Goal: Book appointment/travel/reservation

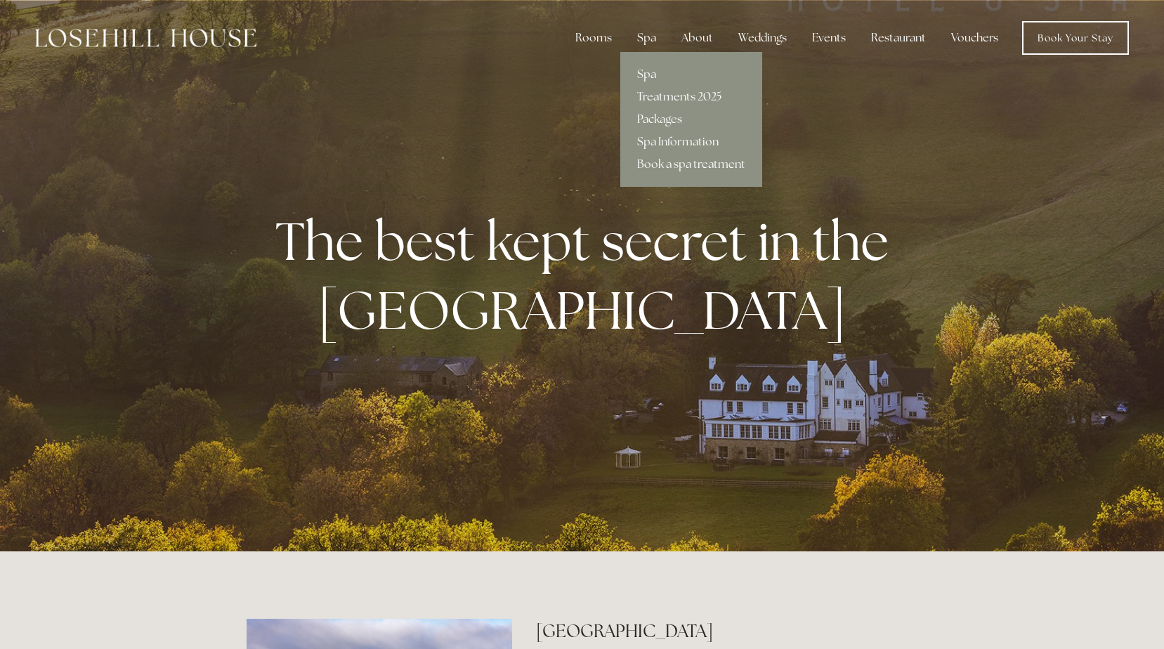
click at [658, 93] on link "Treatments 2025" at bounding box center [691, 97] width 142 height 22
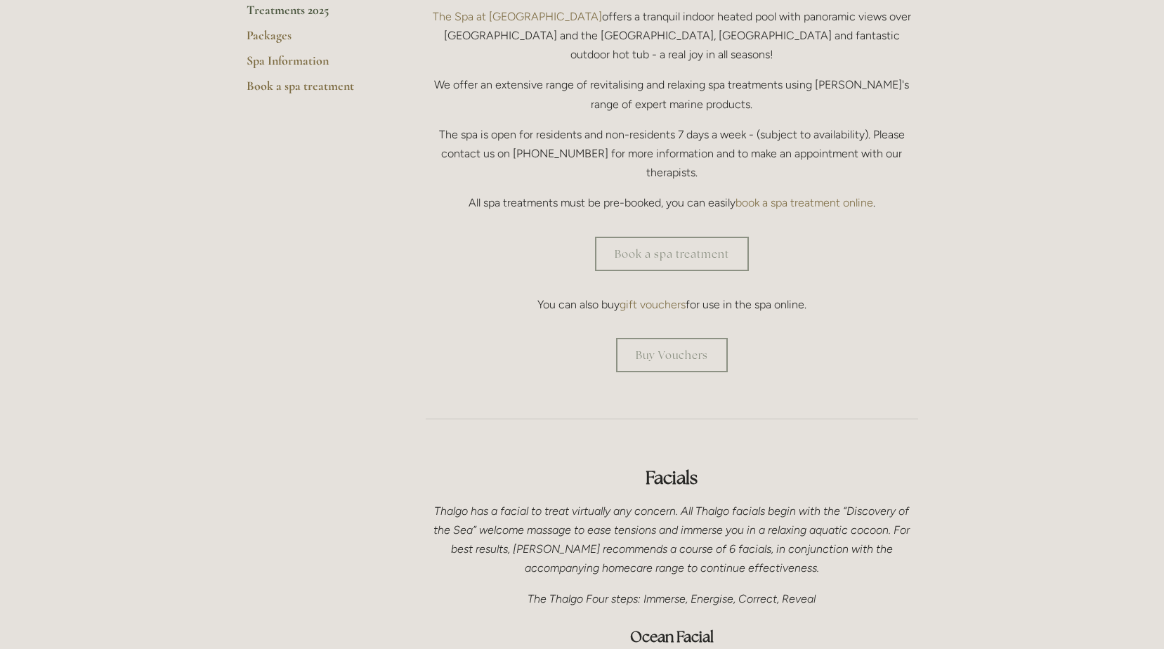
scroll to position [422, 0]
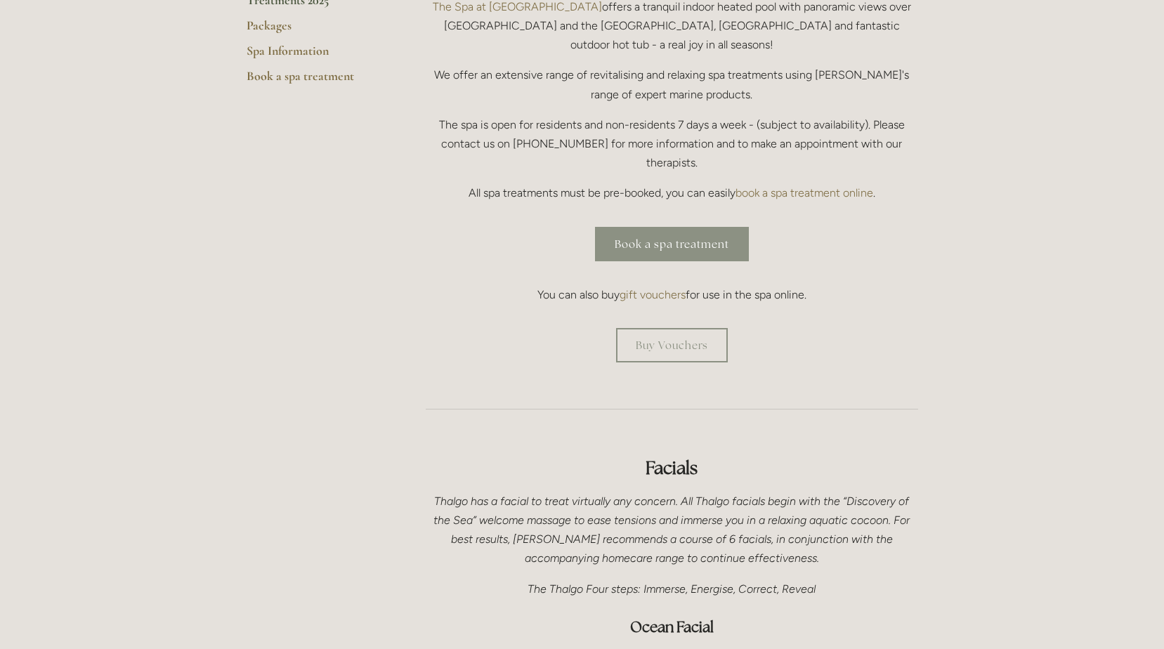
click at [642, 227] on link "Book a spa treatment" at bounding box center [672, 244] width 154 height 34
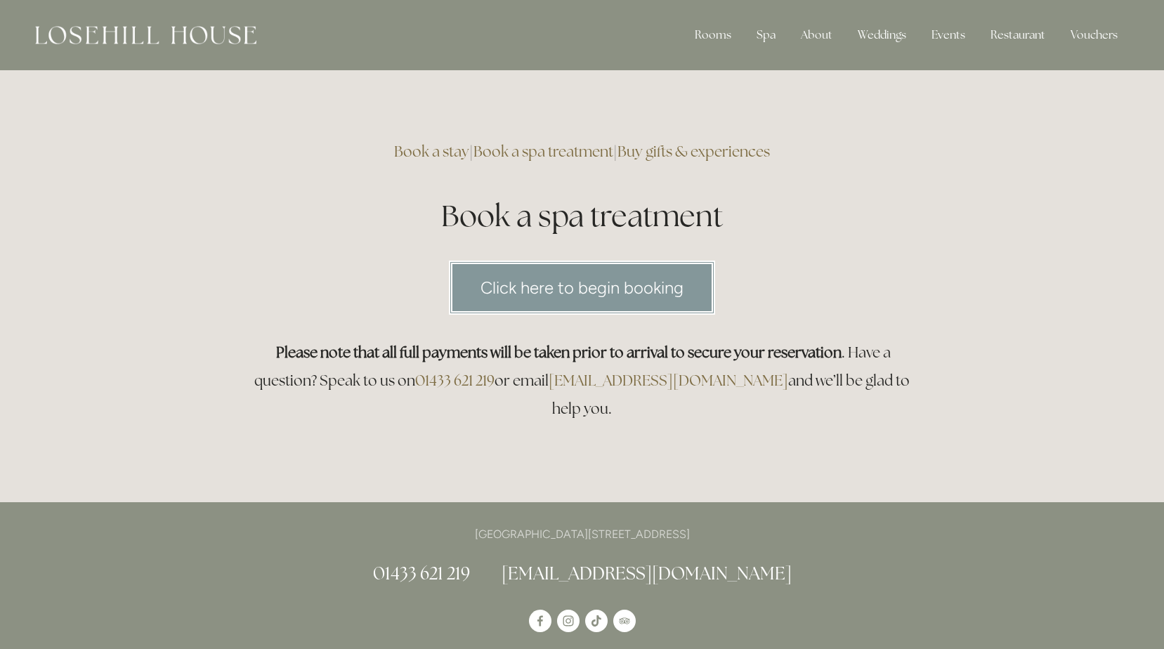
click at [529, 289] on link "Click here to begin booking" at bounding box center [582, 288] width 266 height 54
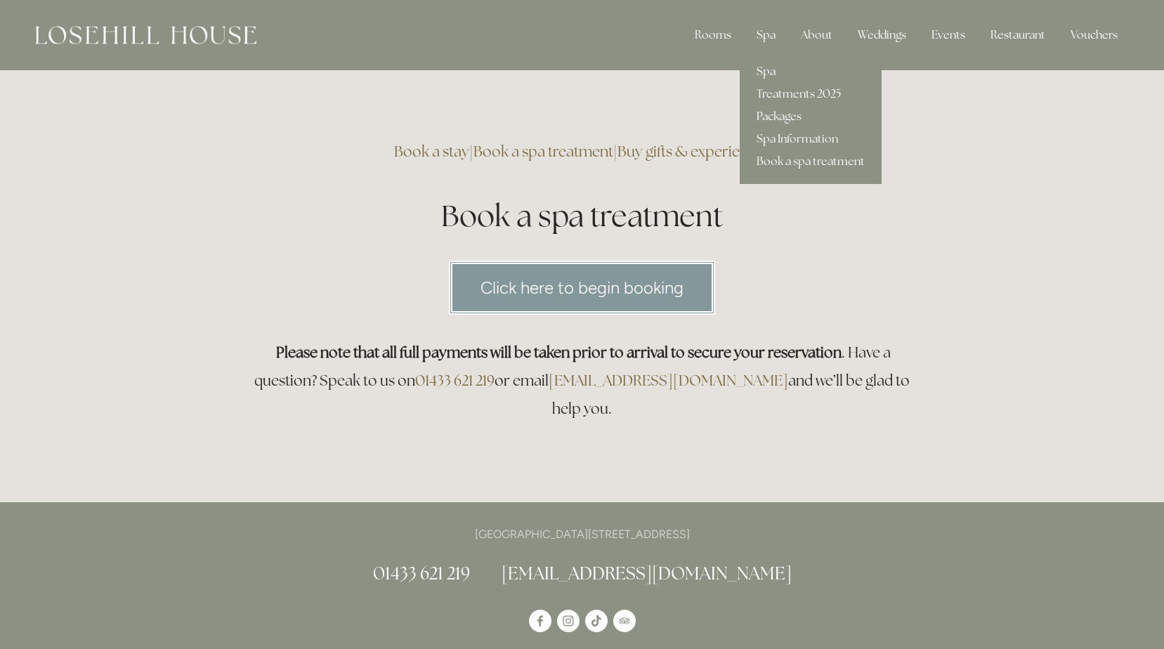
click at [775, 111] on link "Packages" at bounding box center [811, 116] width 142 height 22
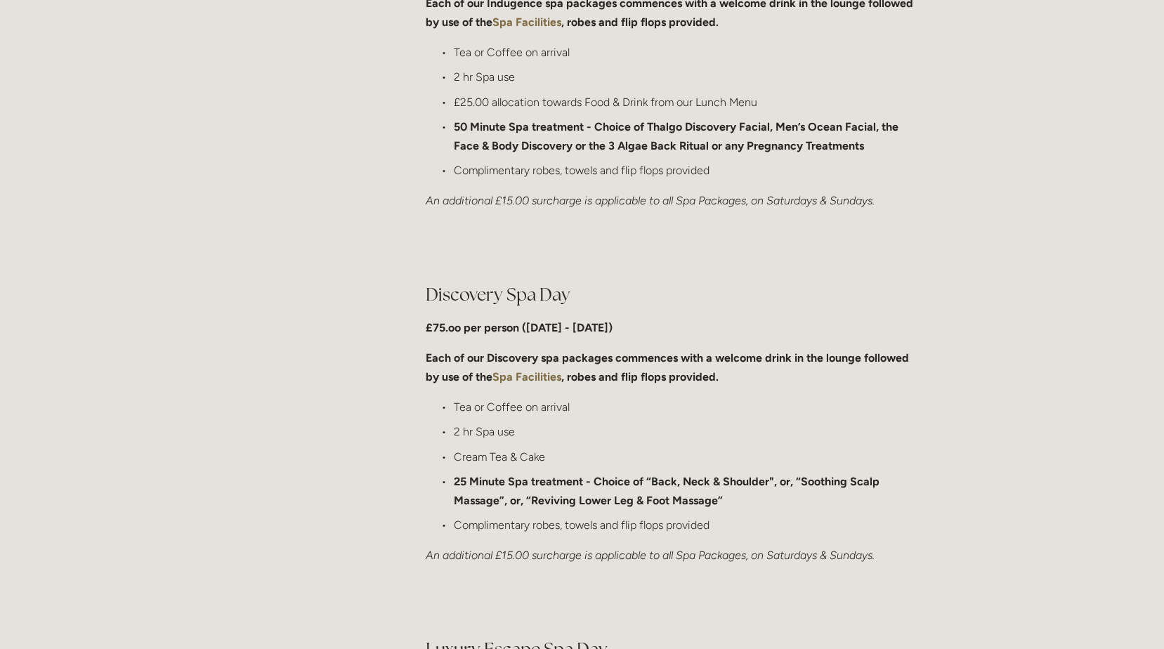
scroll to position [773, 0]
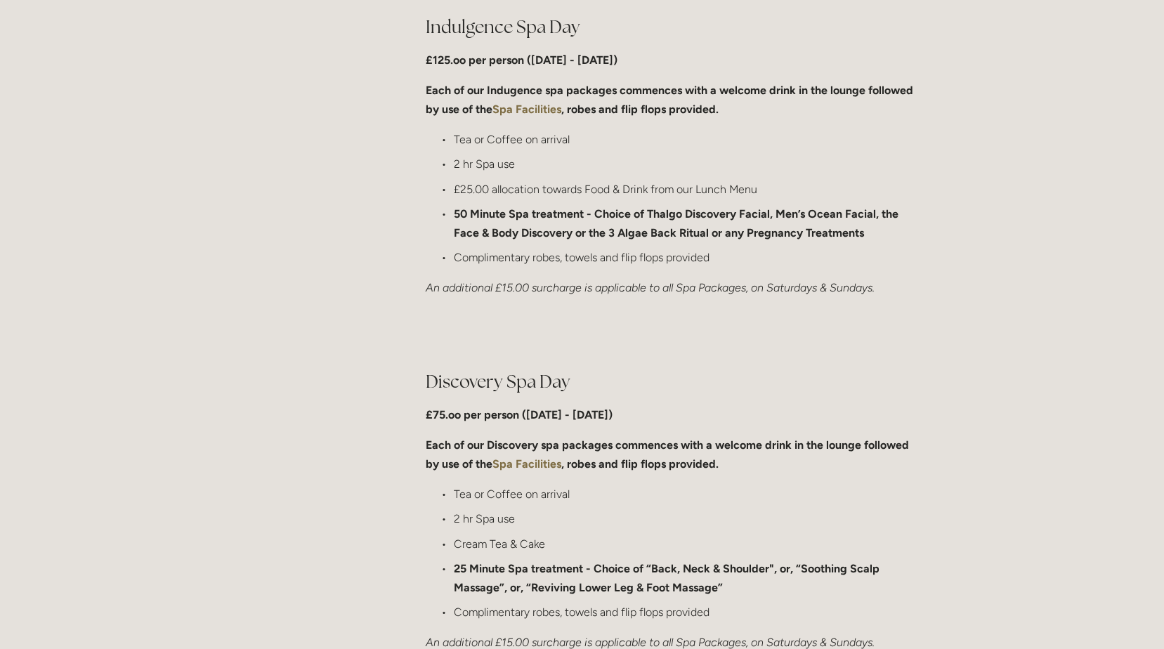
click at [528, 108] on strong "Spa Facilities" at bounding box center [527, 109] width 69 height 13
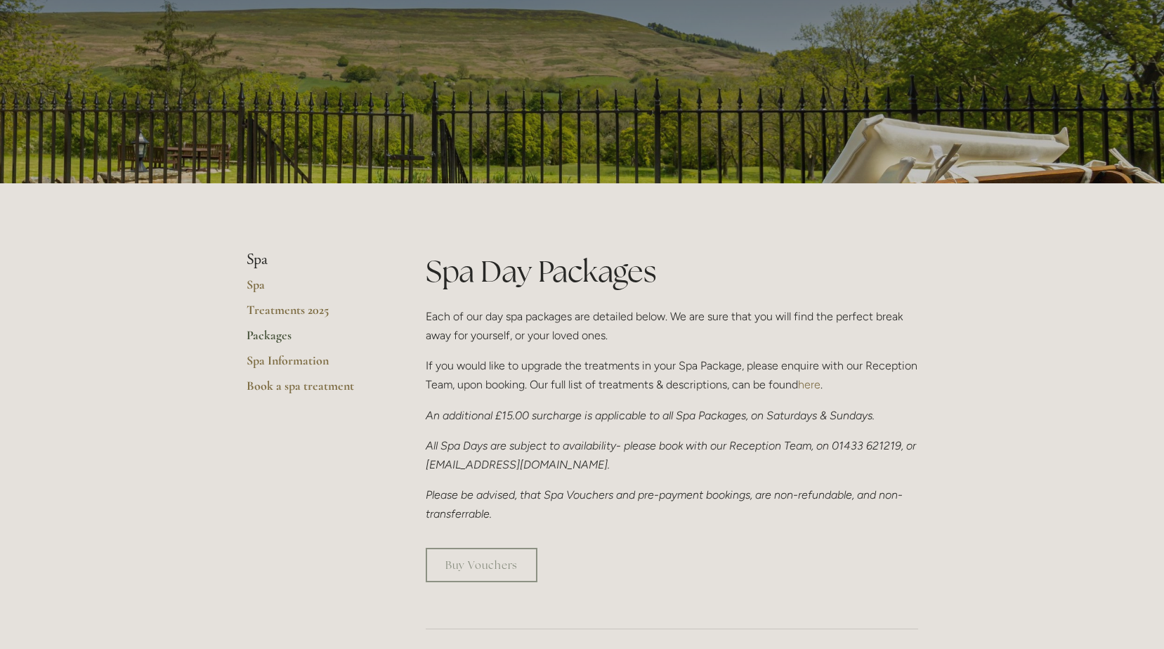
scroll to position [0, 0]
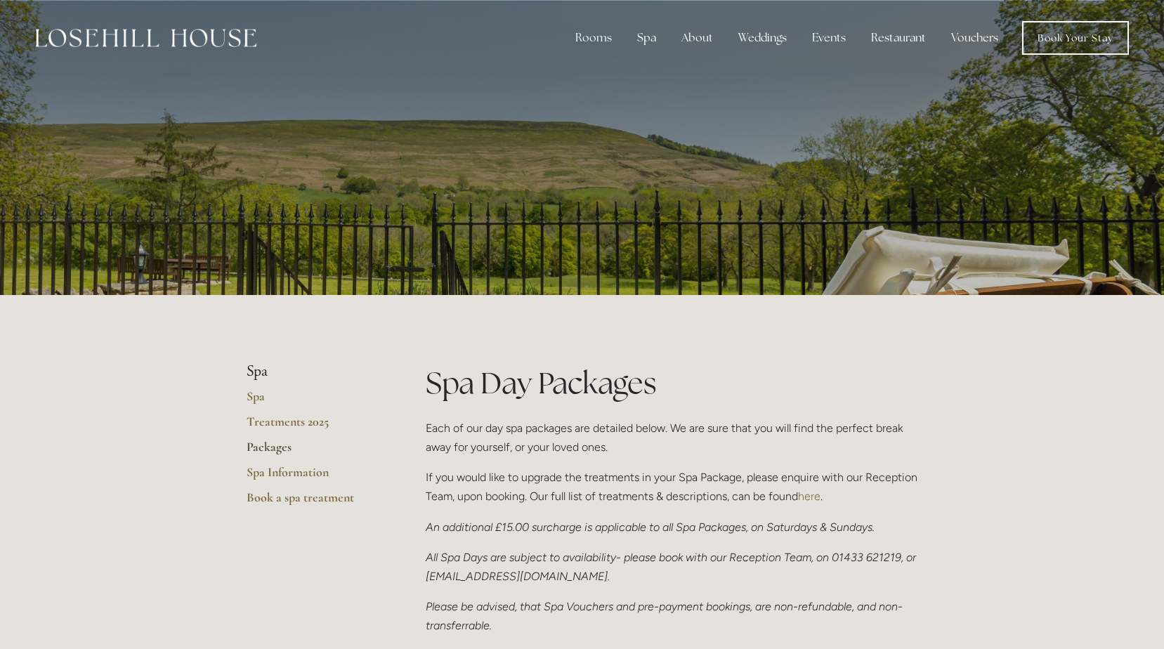
drag, startPoint x: 471, startPoint y: 313, endPoint x: 472, endPoint y: 122, distance: 190.4
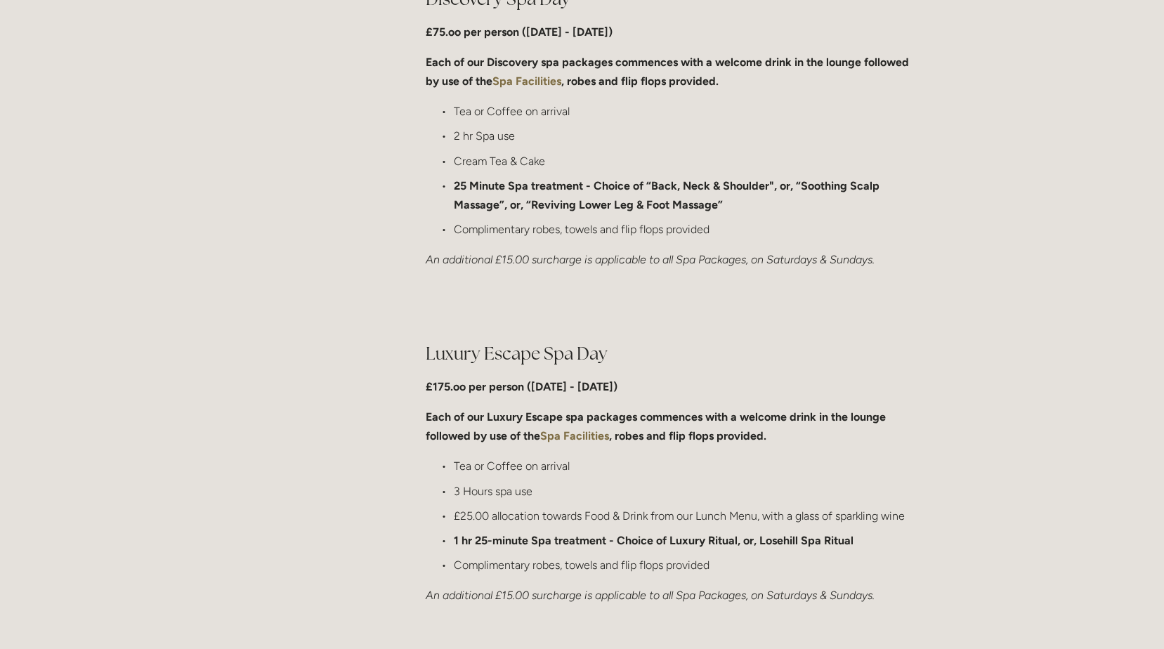
drag, startPoint x: 450, startPoint y: 447, endPoint x: 462, endPoint y: 685, distance: 238.5
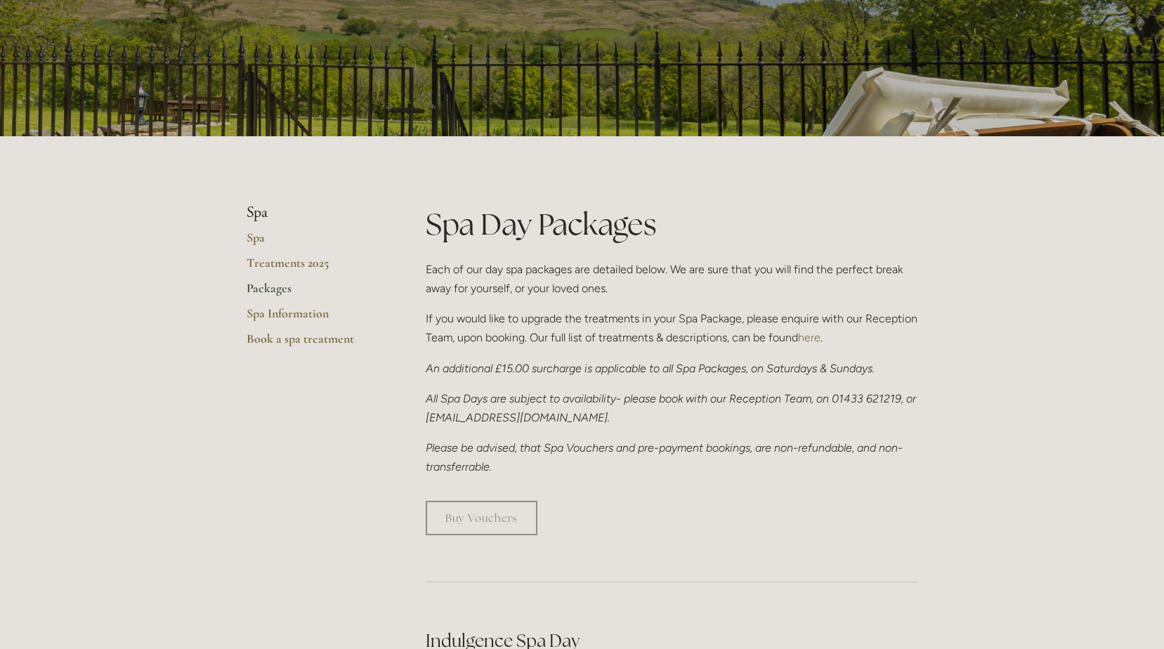
drag, startPoint x: 452, startPoint y: 232, endPoint x: 464, endPoint y: -6, distance: 237.8
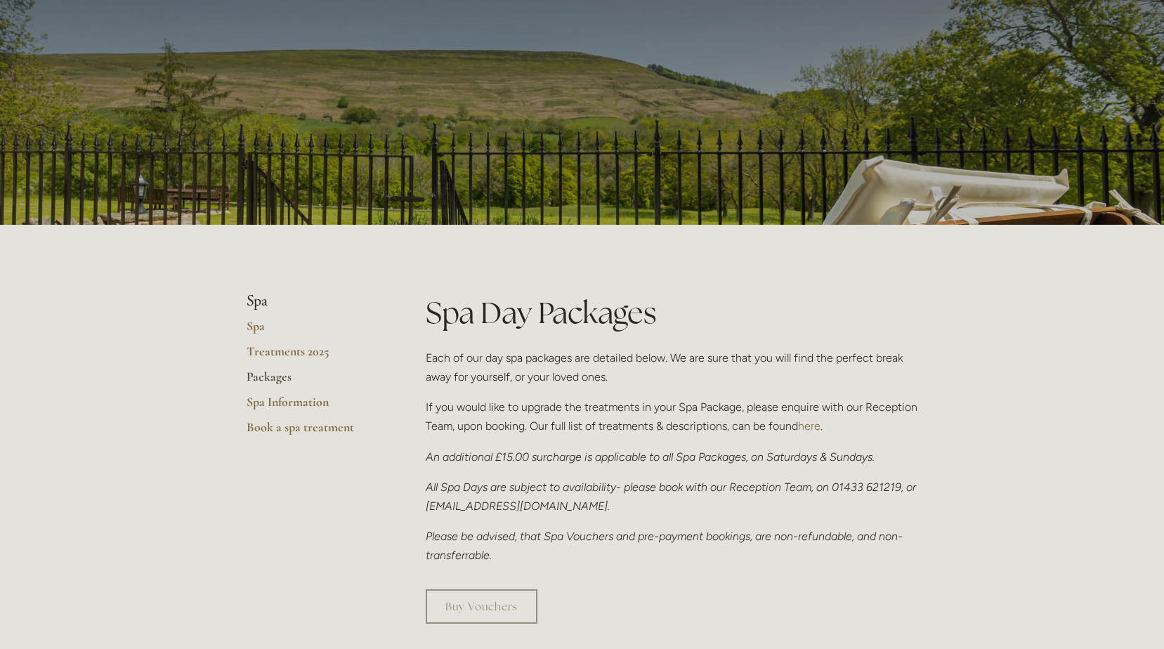
scroll to position [281, 0]
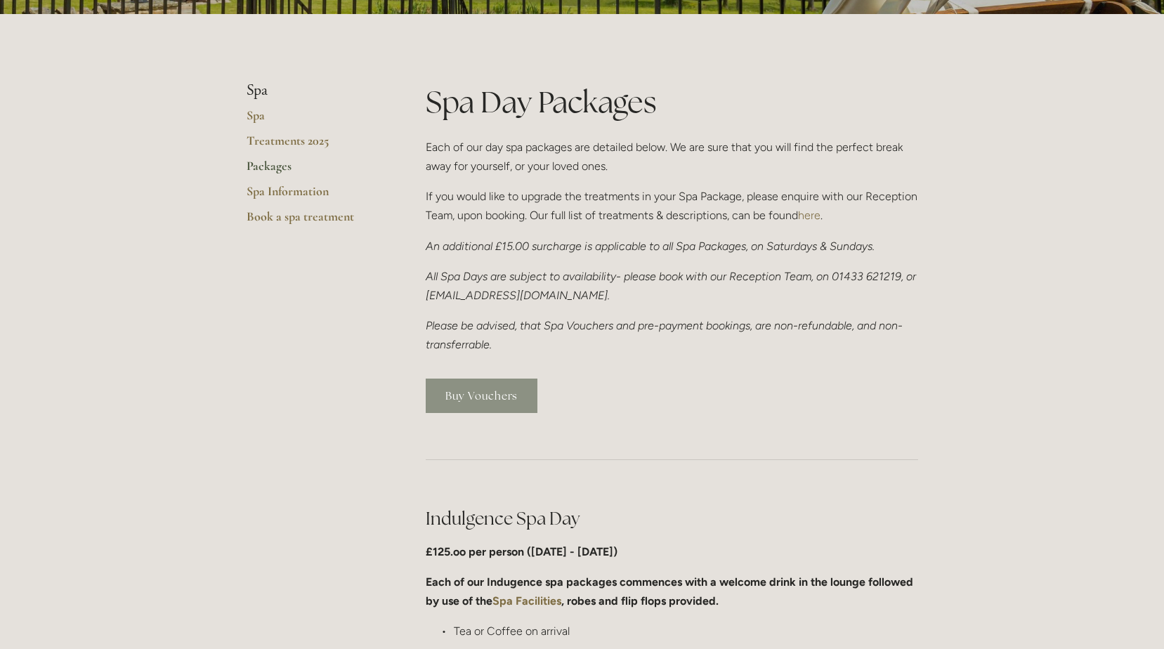
click at [479, 398] on link "Buy Vouchers" at bounding box center [482, 396] width 112 height 34
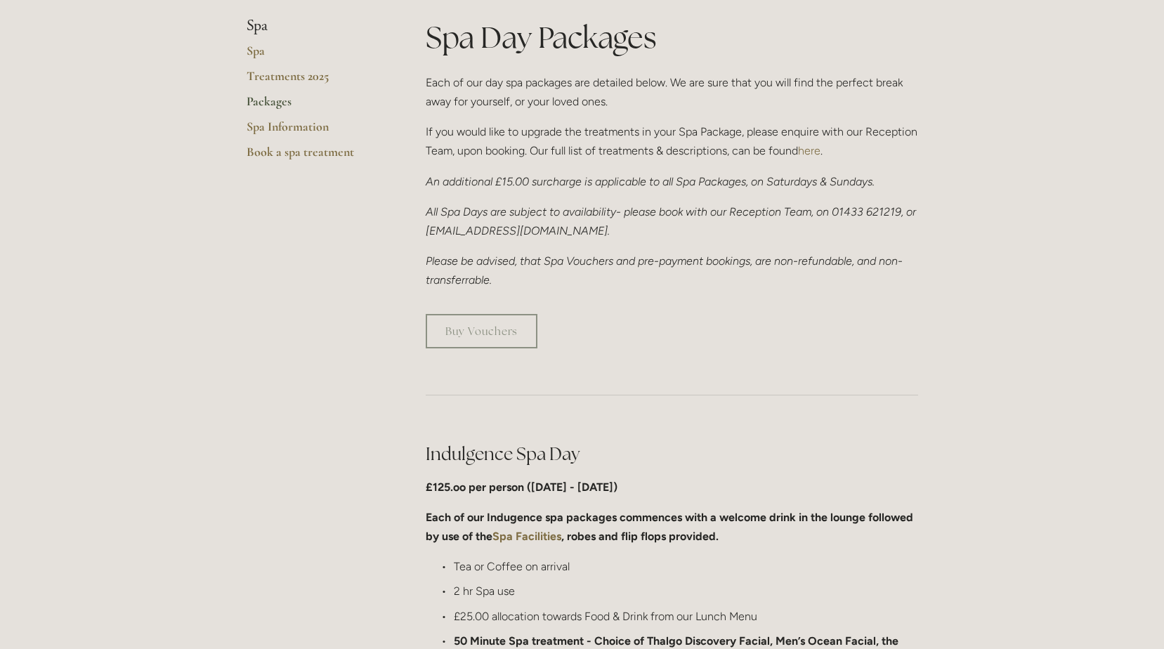
scroll to position [0, 0]
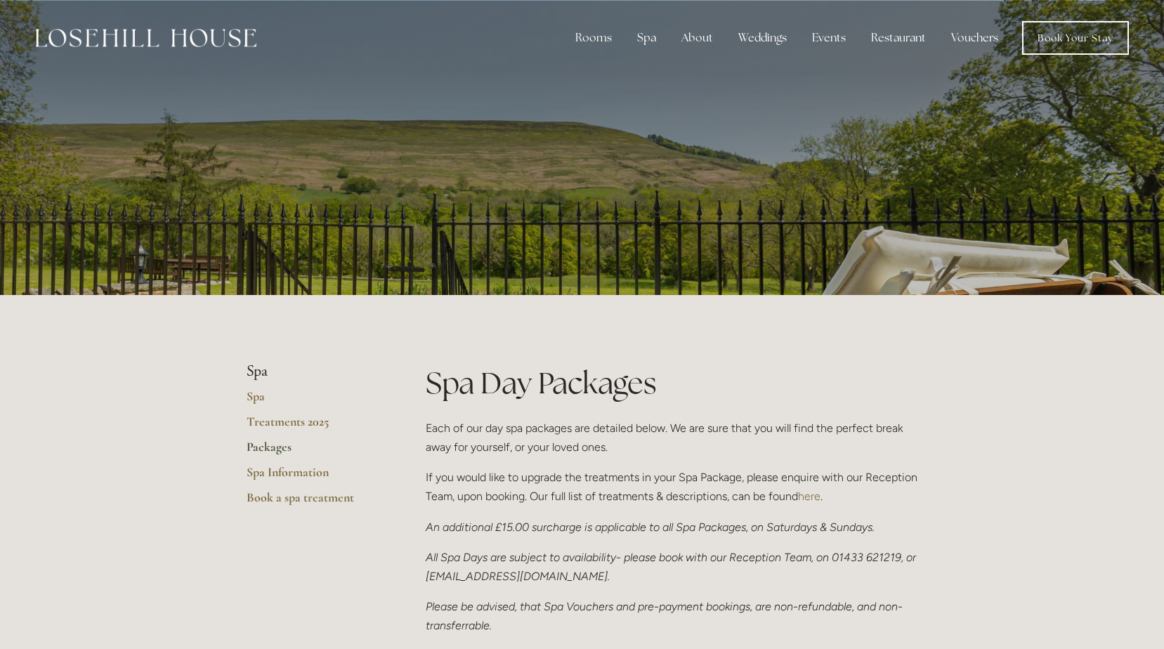
drag, startPoint x: 389, startPoint y: 515, endPoint x: 370, endPoint y: 234, distance: 281.7
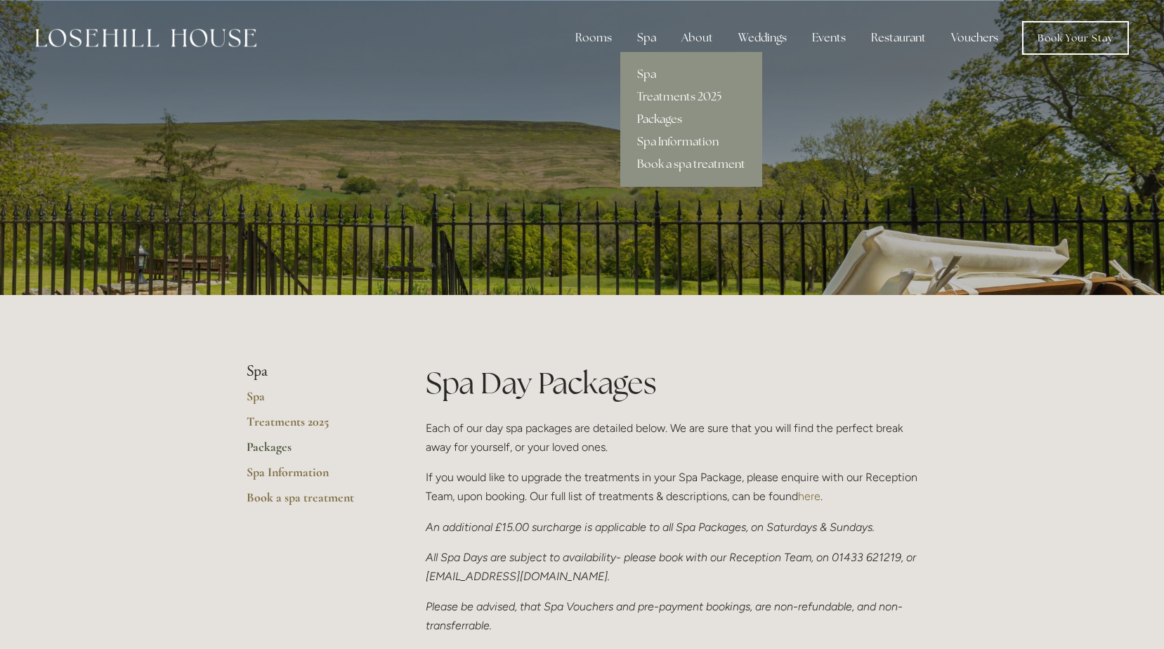
click at [665, 115] on link "Packages" at bounding box center [691, 119] width 142 height 22
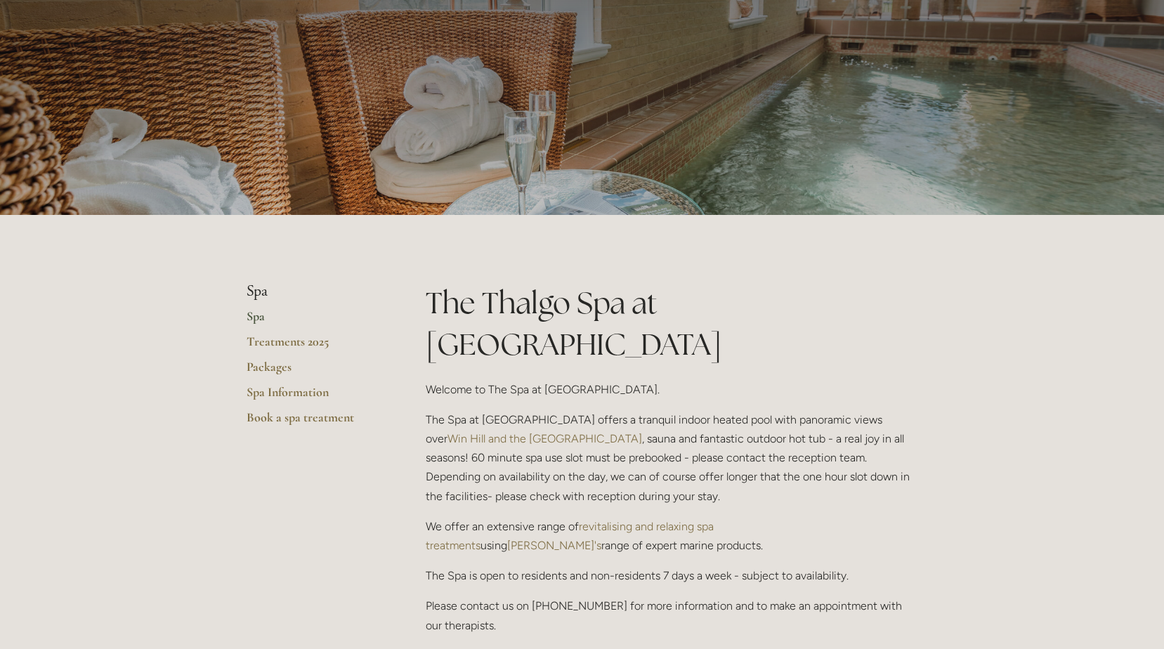
scroll to position [70, 0]
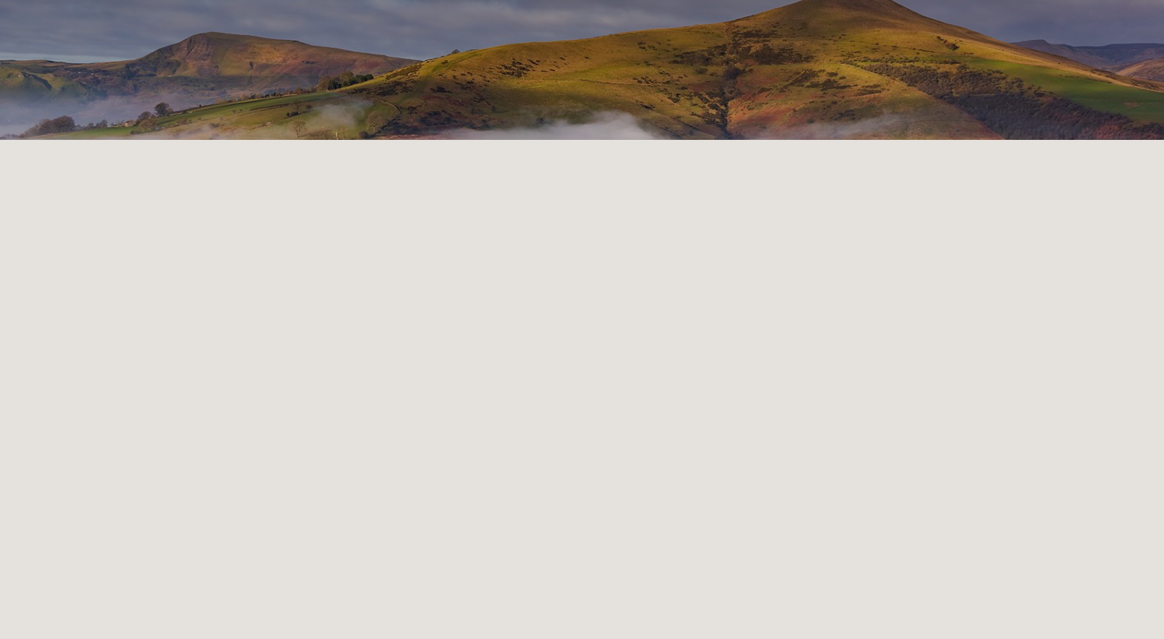
scroll to position [226, 0]
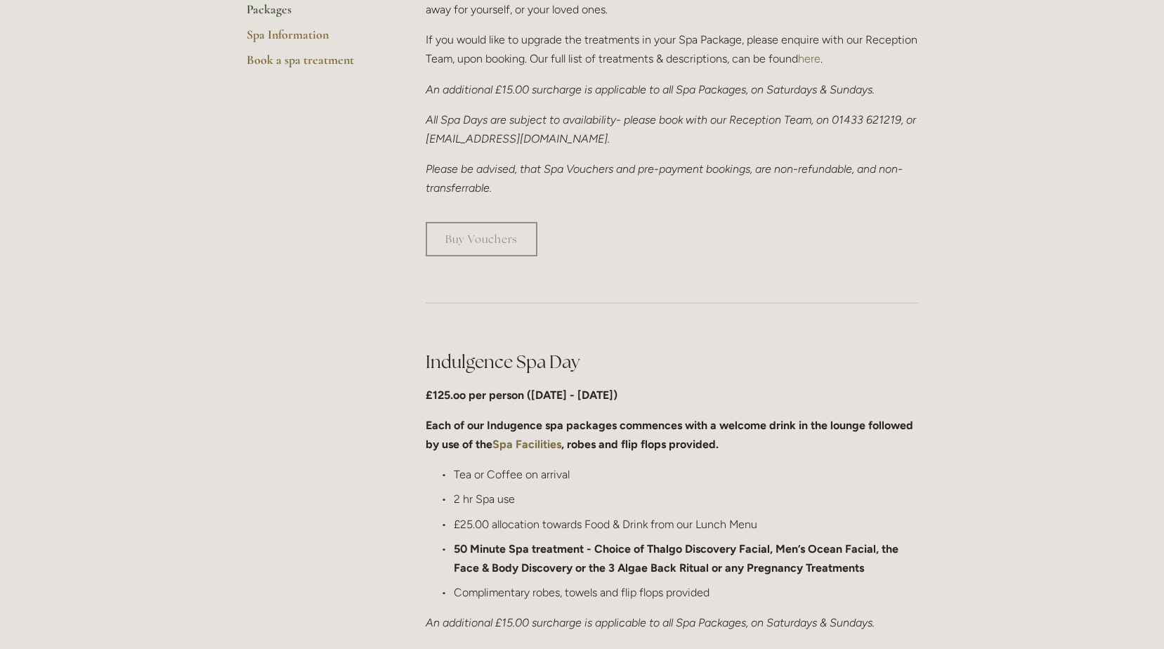
scroll to position [422, 0]
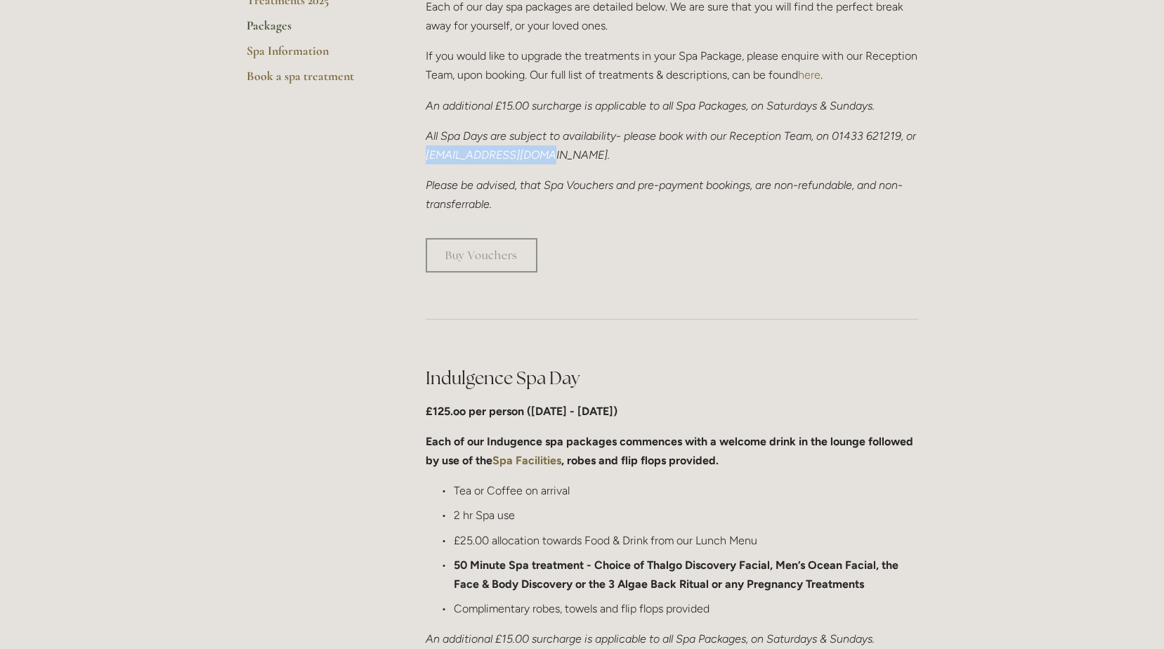
drag, startPoint x: 438, startPoint y: 155, endPoint x: 543, endPoint y: 157, distance: 104.7
click at [543, 157] on em "All Spa Days are subject to availability- please book with our Reception Team, …" at bounding box center [672, 145] width 493 height 32
